Goal: Task Accomplishment & Management: Use online tool/utility

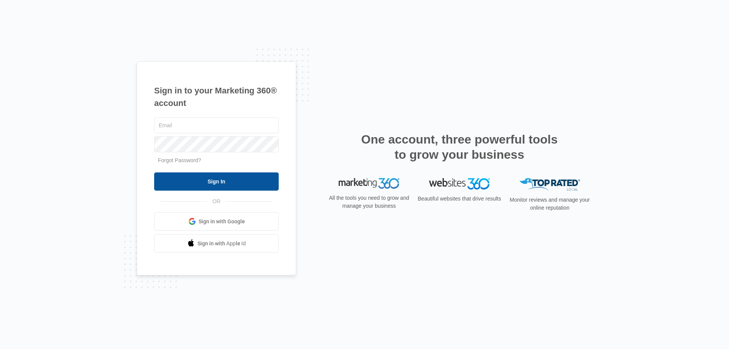
type input "[EMAIL_ADDRESS][DOMAIN_NAME]"
click at [215, 175] on input "Sign In" at bounding box center [216, 181] width 125 height 18
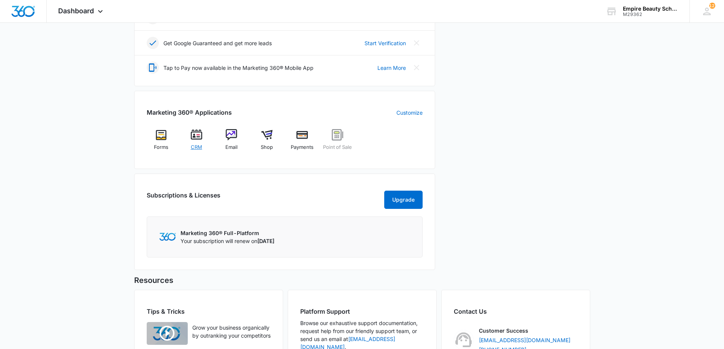
scroll to position [227, 0]
click at [205, 146] on div "CRM" at bounding box center [196, 142] width 29 height 27
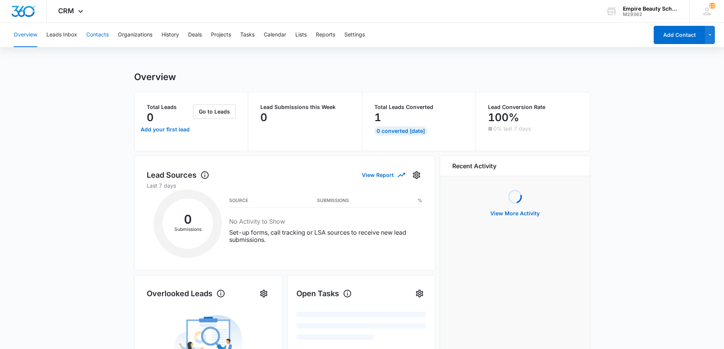
click at [100, 36] on button "Contacts" at bounding box center [97, 35] width 22 height 24
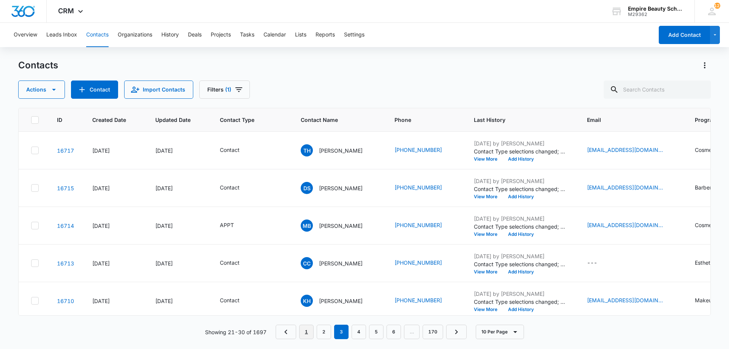
click at [302, 335] on link "1" at bounding box center [306, 332] width 14 height 14
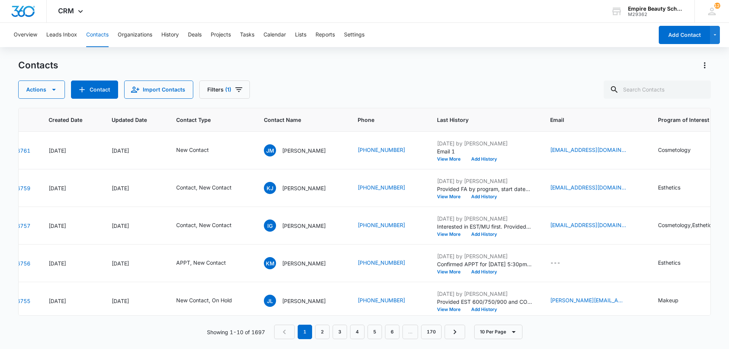
scroll to position [0, 62]
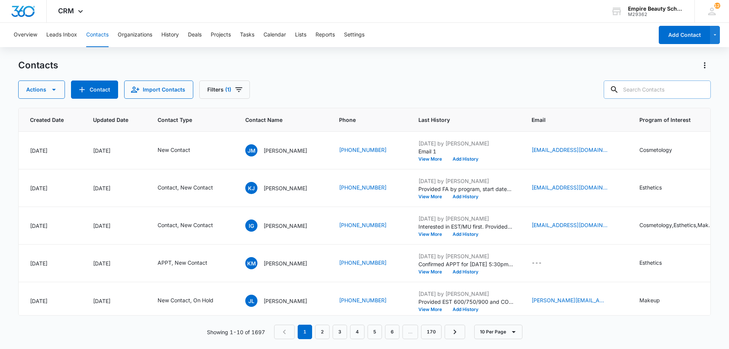
click at [654, 88] on input "text" at bounding box center [657, 90] width 107 height 18
type input "[PERSON_NAME]"
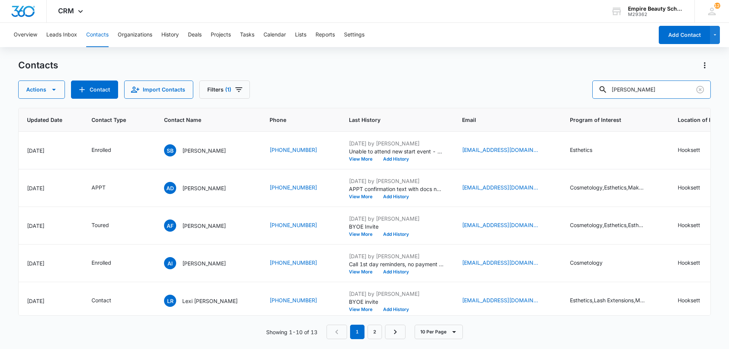
scroll to position [0, 131]
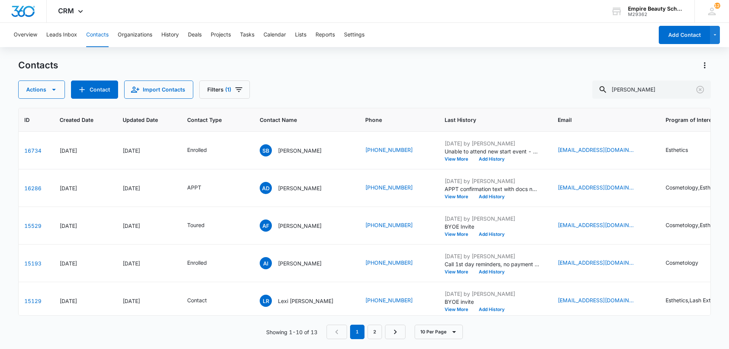
scroll to position [0, 48]
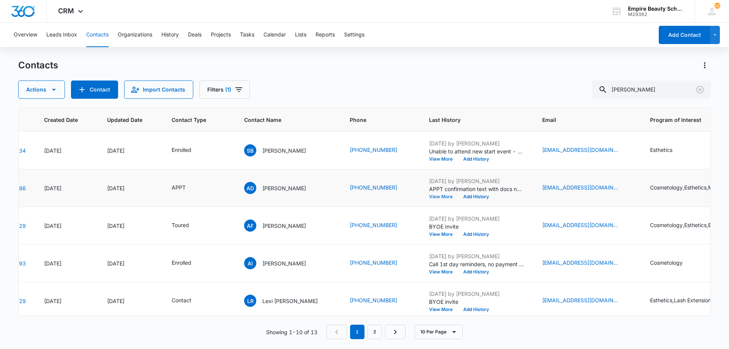
click at [429, 196] on button "View More" at bounding box center [443, 196] width 29 height 5
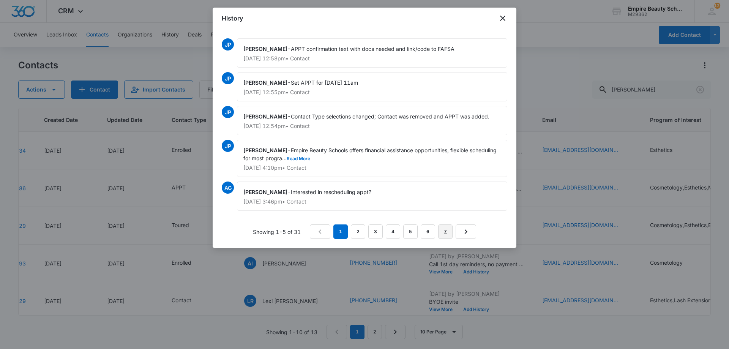
click at [441, 232] on link "7" at bounding box center [445, 231] width 14 height 14
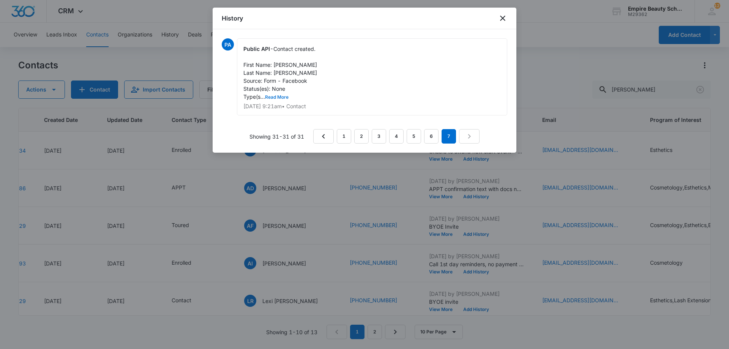
click at [269, 100] on button "Read More" at bounding box center [277, 97] width 24 height 5
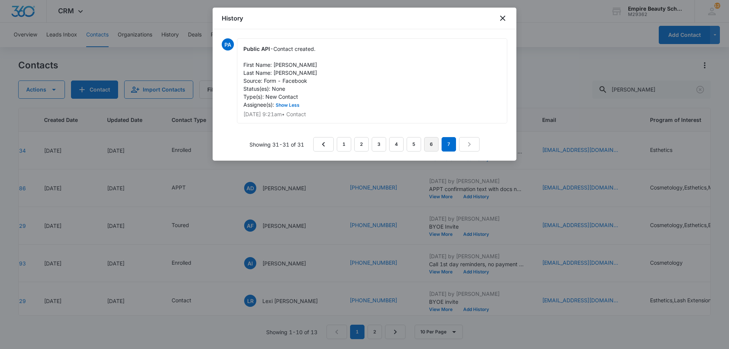
click at [424, 142] on nav "1 2 3 4 5 6 7" at bounding box center [396, 144] width 166 height 14
click at [431, 144] on link "6" at bounding box center [431, 144] width 14 height 14
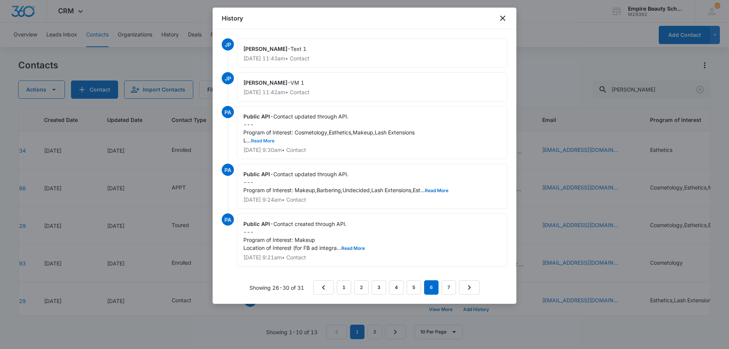
click at [267, 140] on button "Read More" at bounding box center [263, 141] width 24 height 5
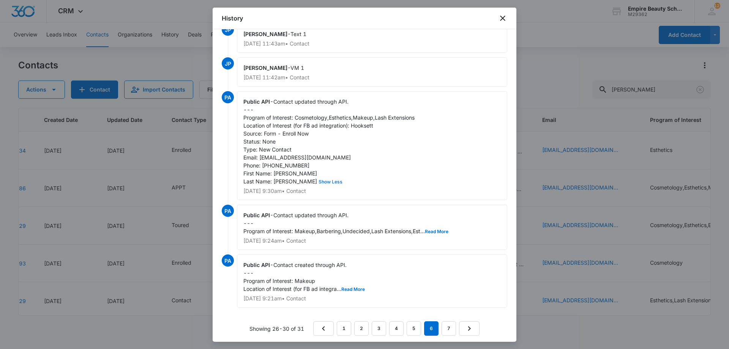
scroll to position [26, 0]
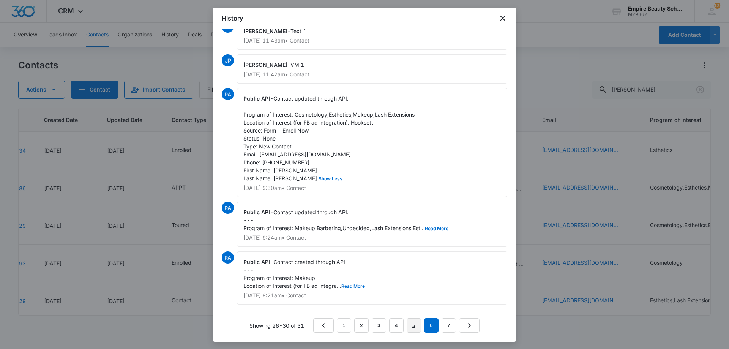
click at [409, 327] on link "5" at bounding box center [414, 325] width 14 height 14
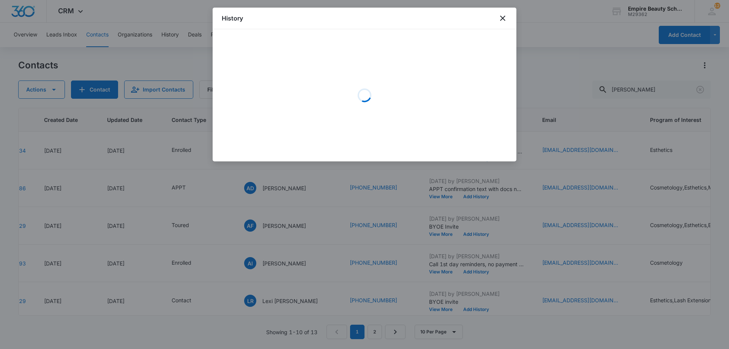
scroll to position [0, 0]
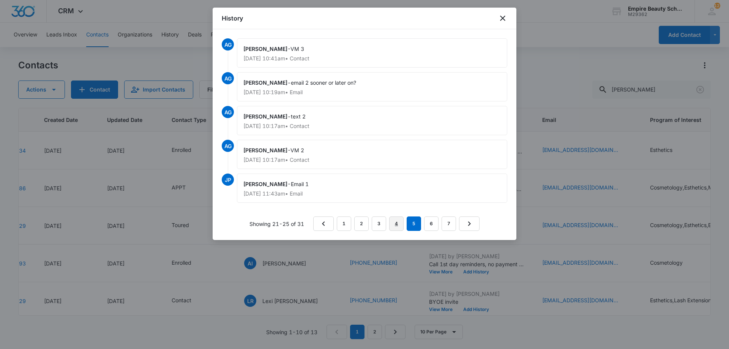
click at [393, 229] on link "4" at bounding box center [396, 223] width 14 height 14
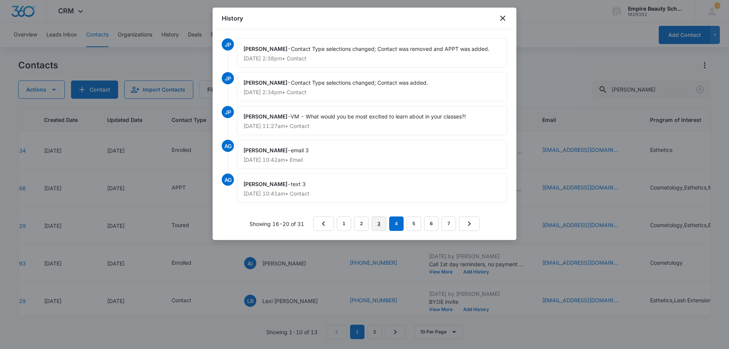
click at [380, 229] on link "3" at bounding box center [379, 223] width 14 height 14
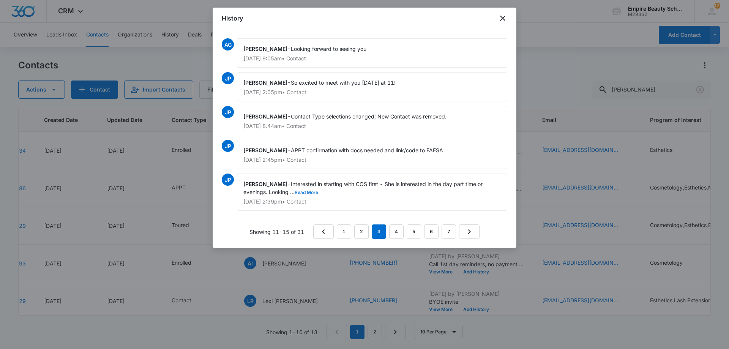
click at [310, 190] on button "Read More" at bounding box center [307, 192] width 24 height 5
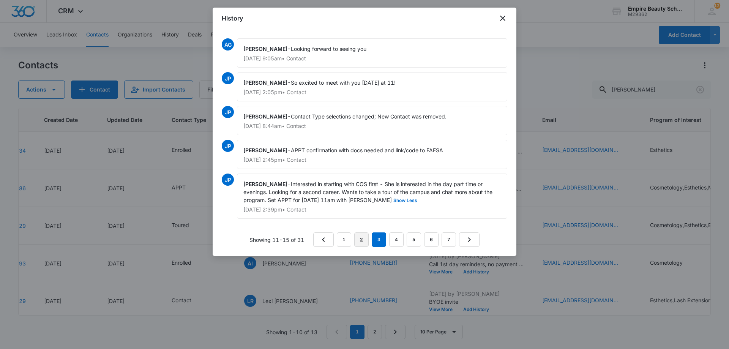
click at [363, 240] on link "2" at bounding box center [361, 239] width 14 height 14
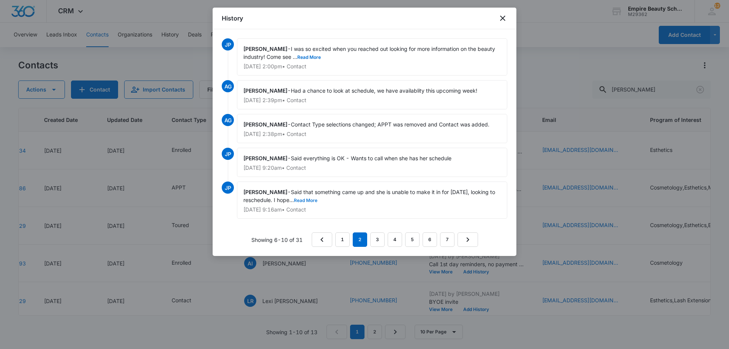
click at [308, 199] on button "Read More" at bounding box center [306, 200] width 24 height 5
click at [309, 56] on button "Read More" at bounding box center [309, 57] width 24 height 5
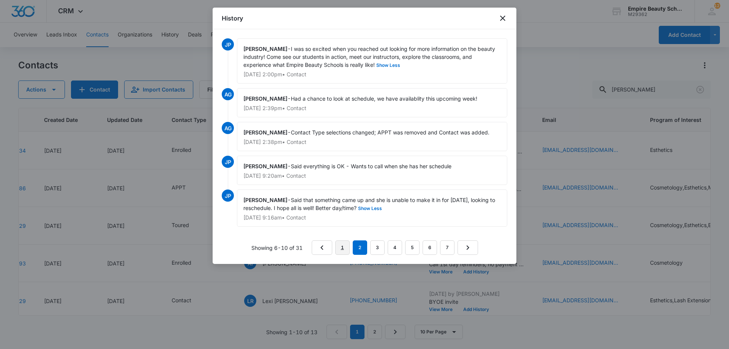
click at [344, 250] on link "1" at bounding box center [342, 247] width 14 height 14
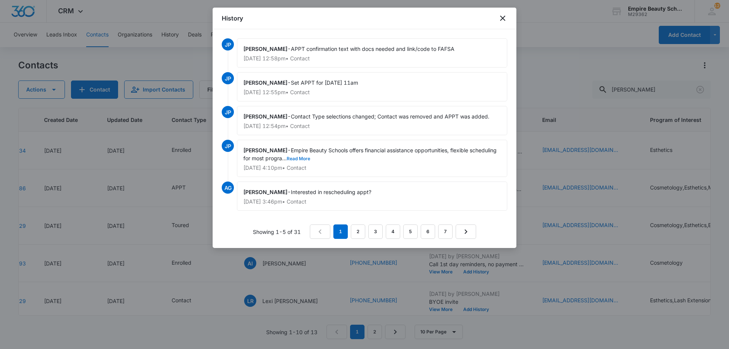
click at [310, 156] on button "Read More" at bounding box center [299, 158] width 24 height 5
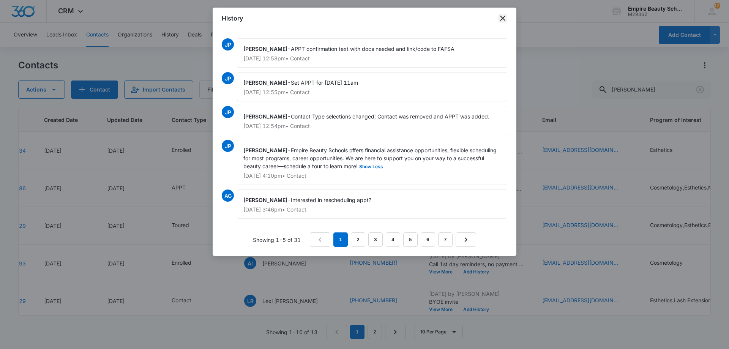
click at [506, 19] on icon "close" at bounding box center [502, 18] width 9 height 9
